Goal: Transaction & Acquisition: Purchase product/service

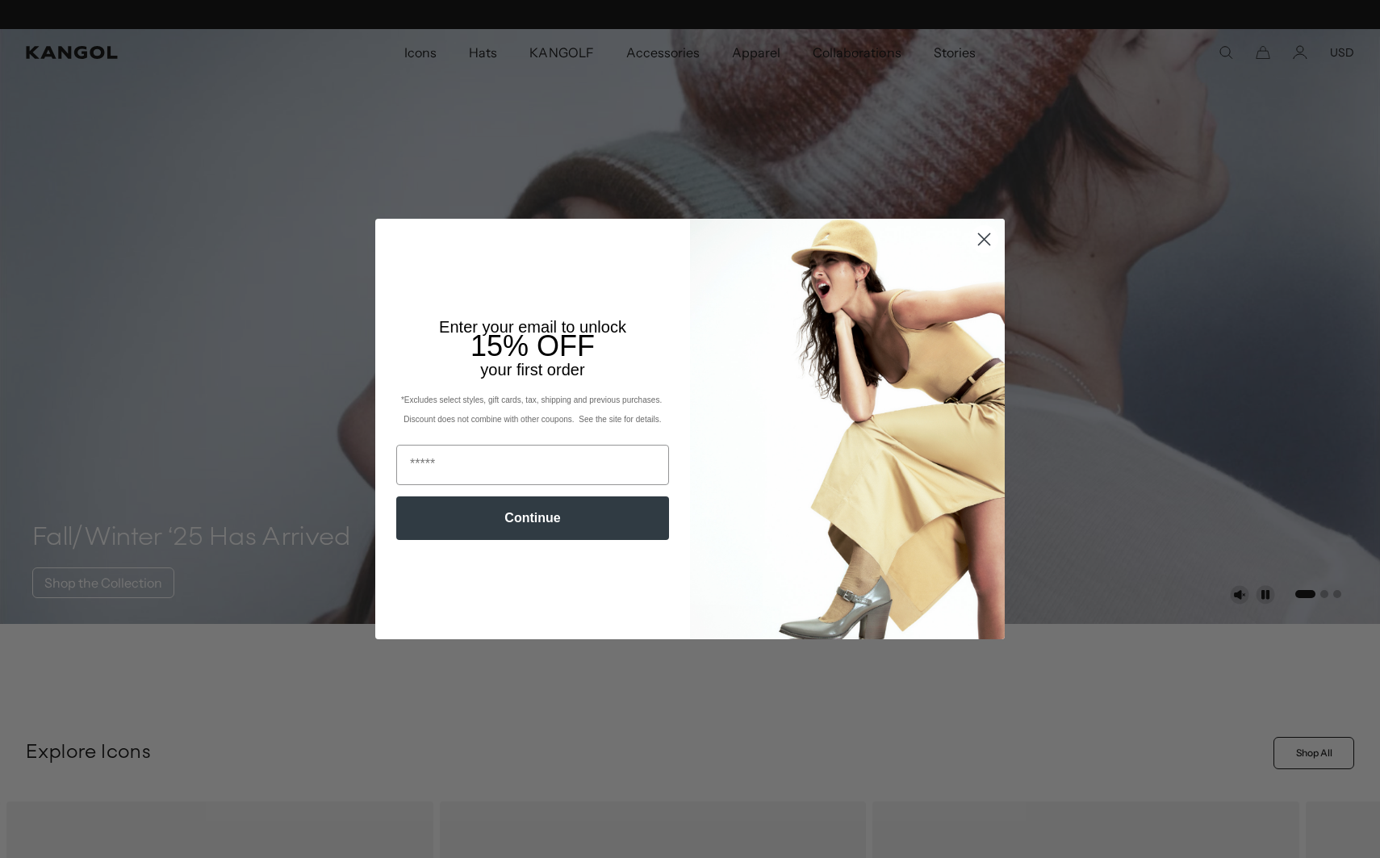
scroll to position [0, 333]
click at [981, 237] on circle "Close dialog" at bounding box center [984, 239] width 27 height 27
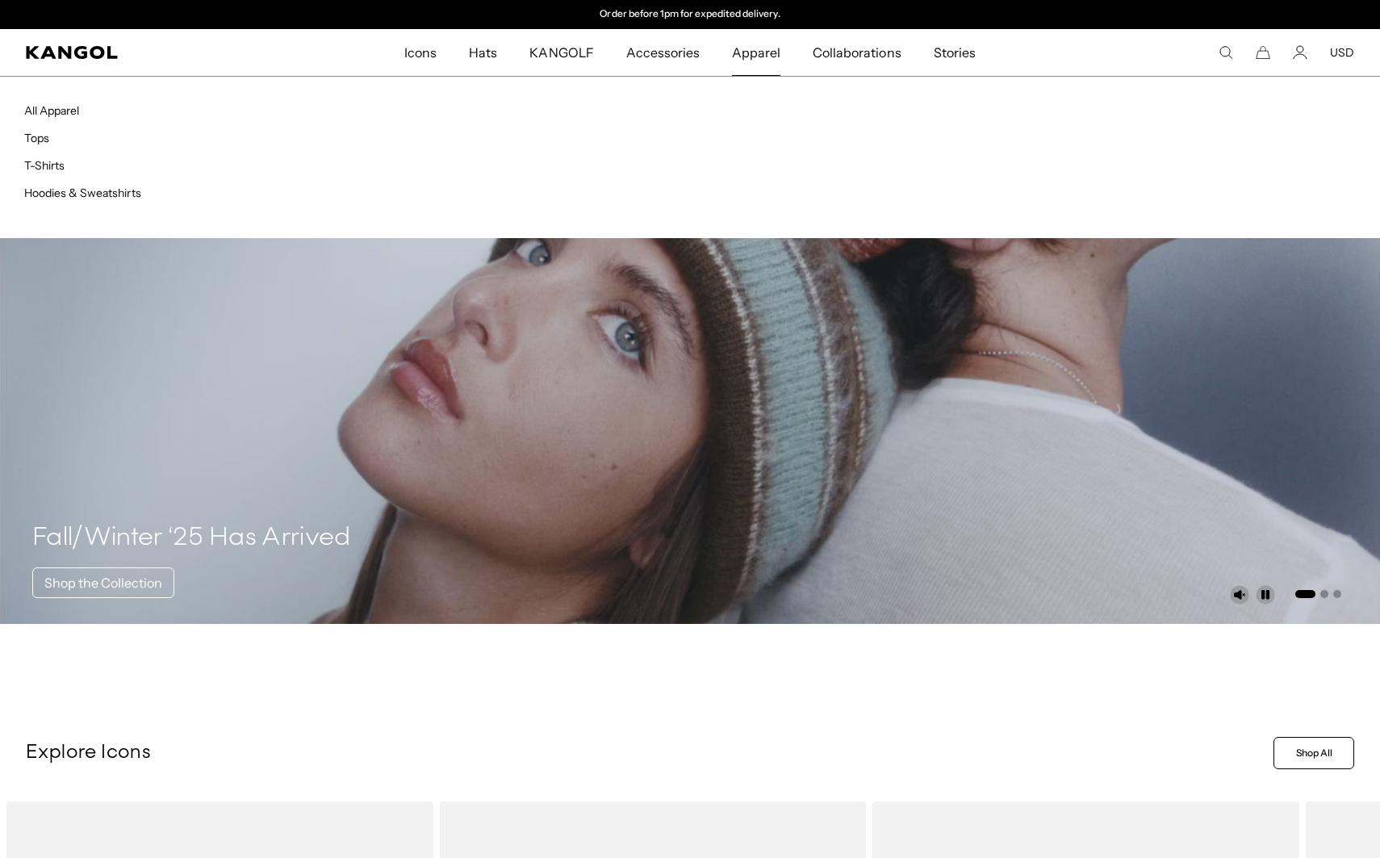
click at [751, 54] on span "Apparel" at bounding box center [756, 52] width 48 height 47
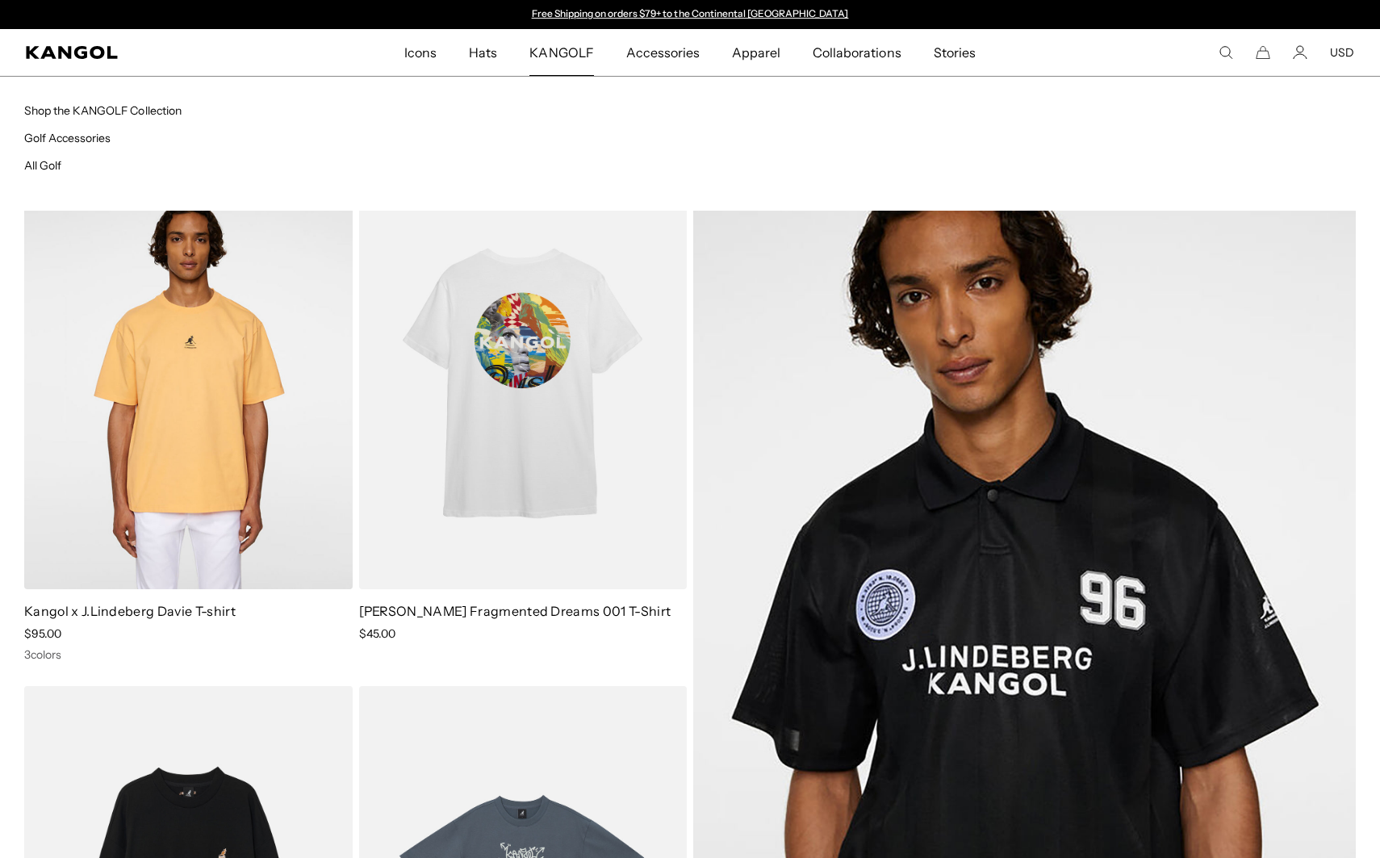
click at [583, 52] on span "KANGOLF" at bounding box center [561, 52] width 64 height 47
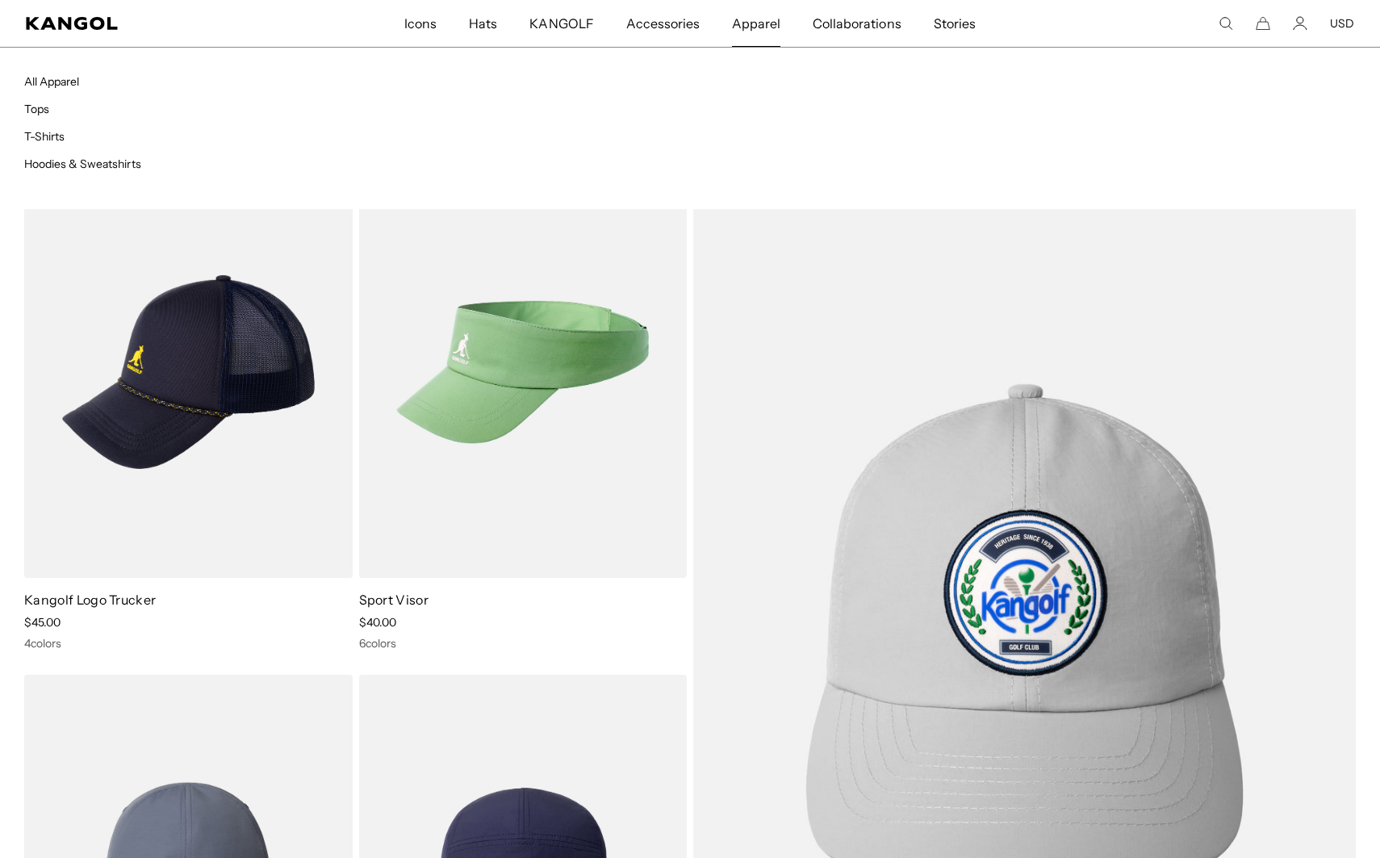
click at [762, 23] on span "Apparel" at bounding box center [756, 23] width 48 height 47
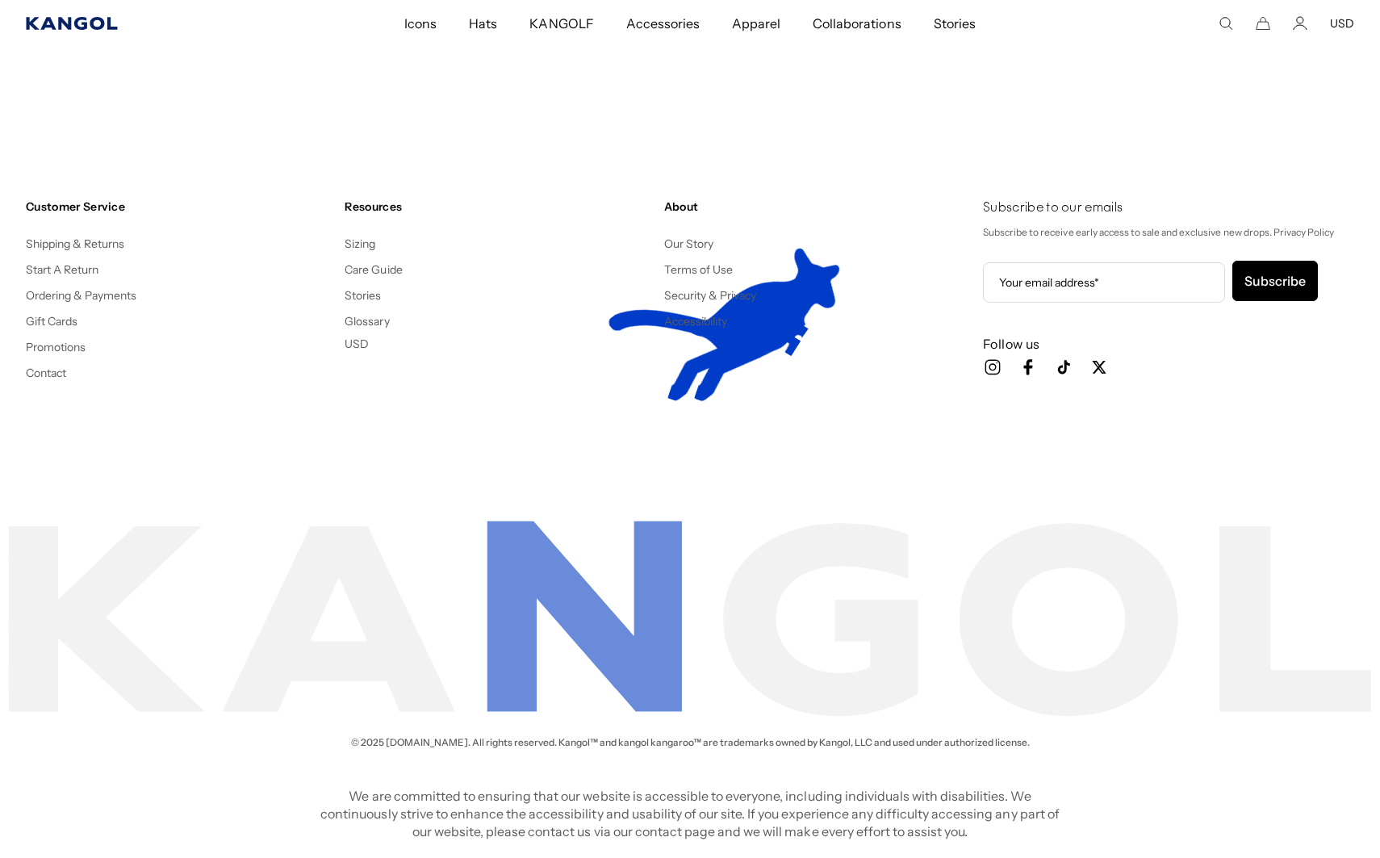
scroll to position [0, 333]
